Goal: Navigation & Orientation: Find specific page/section

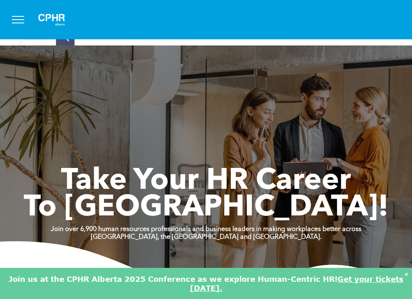
click at [24, 24] on button "menu" at bounding box center [17, 19] width 21 height 21
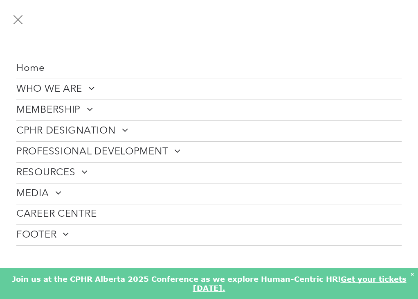
click at [20, 20] on span "menu" at bounding box center [18, 19] width 12 height 1
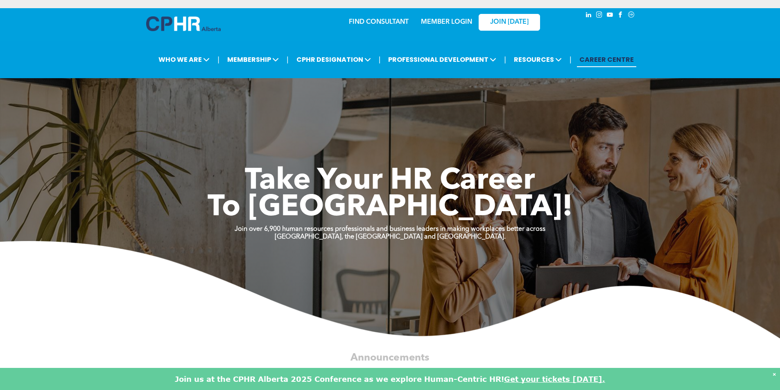
click at [412, 22] on link "MEMBER LOGIN" at bounding box center [446, 22] width 51 height 7
click at [412, 24] on link "MEMBER LOGIN" at bounding box center [446, 22] width 51 height 7
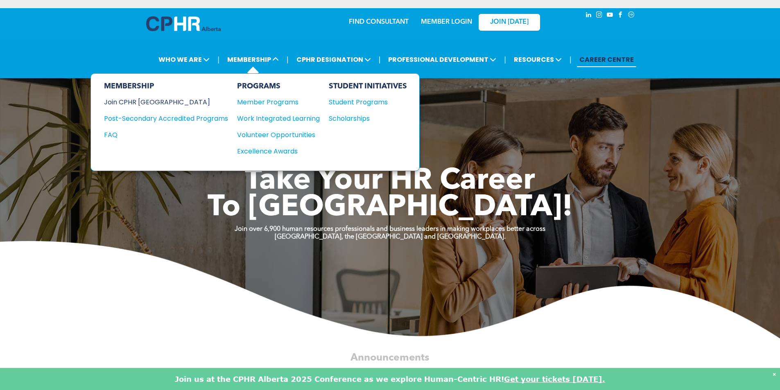
click at [156, 105] on div "Join CPHR [GEOGRAPHIC_DATA]" at bounding box center [160, 102] width 112 height 10
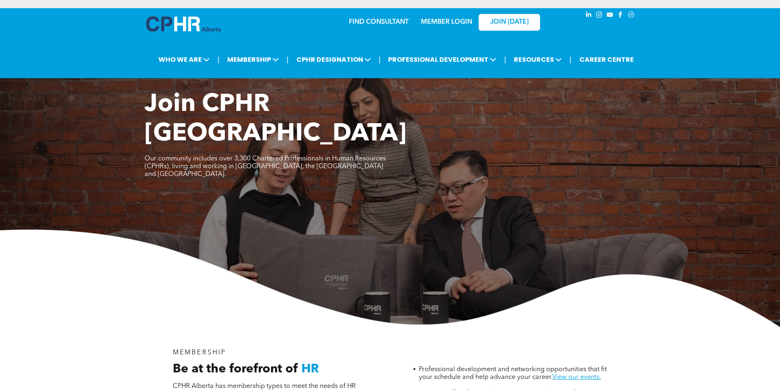
click at [145, 20] on div at bounding box center [185, 25] width 82 height 35
click at [443, 23] on link "MEMBER LOGIN" at bounding box center [446, 22] width 51 height 7
